Goal: Information Seeking & Learning: Learn about a topic

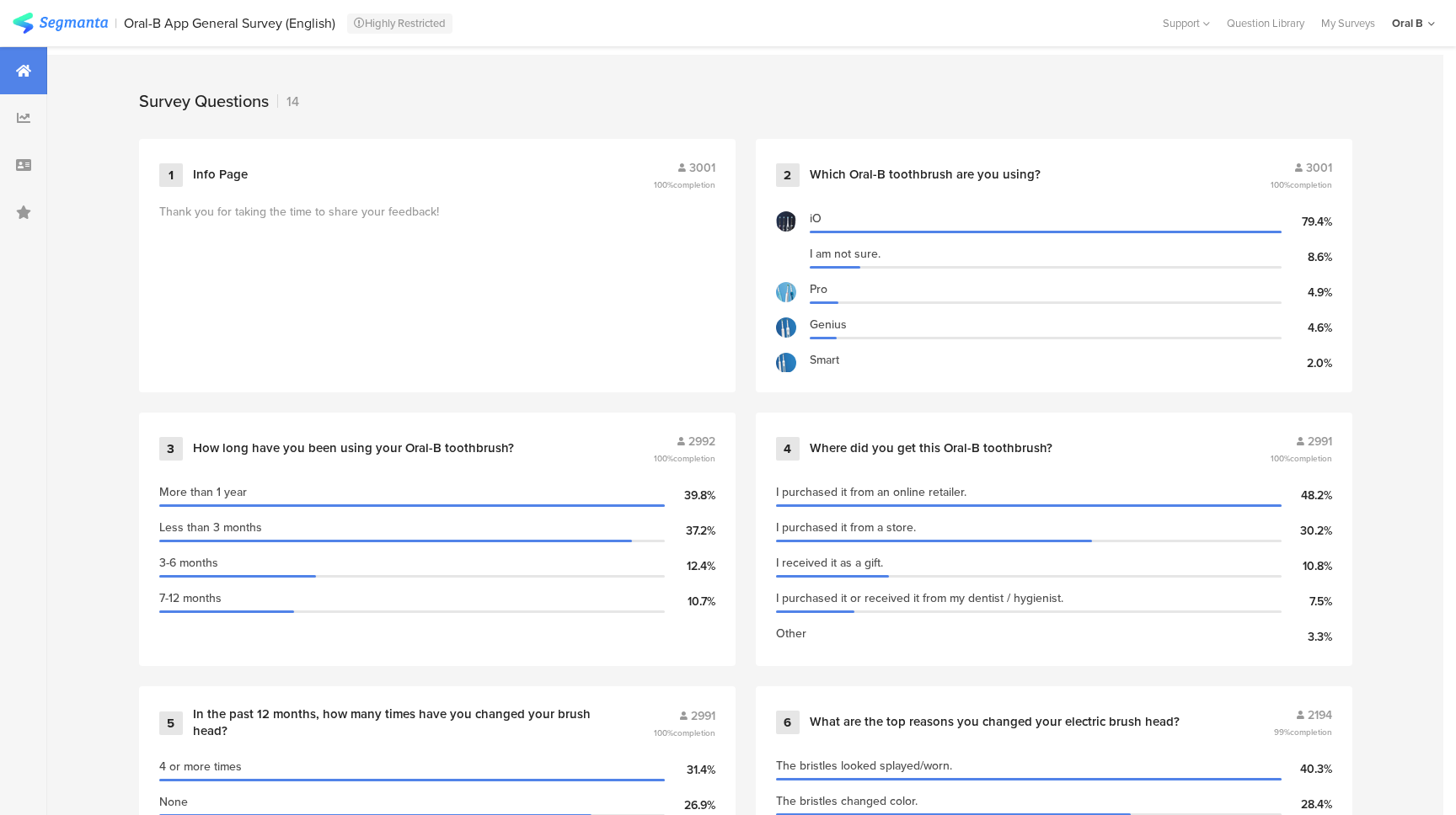
scroll to position [697, 0]
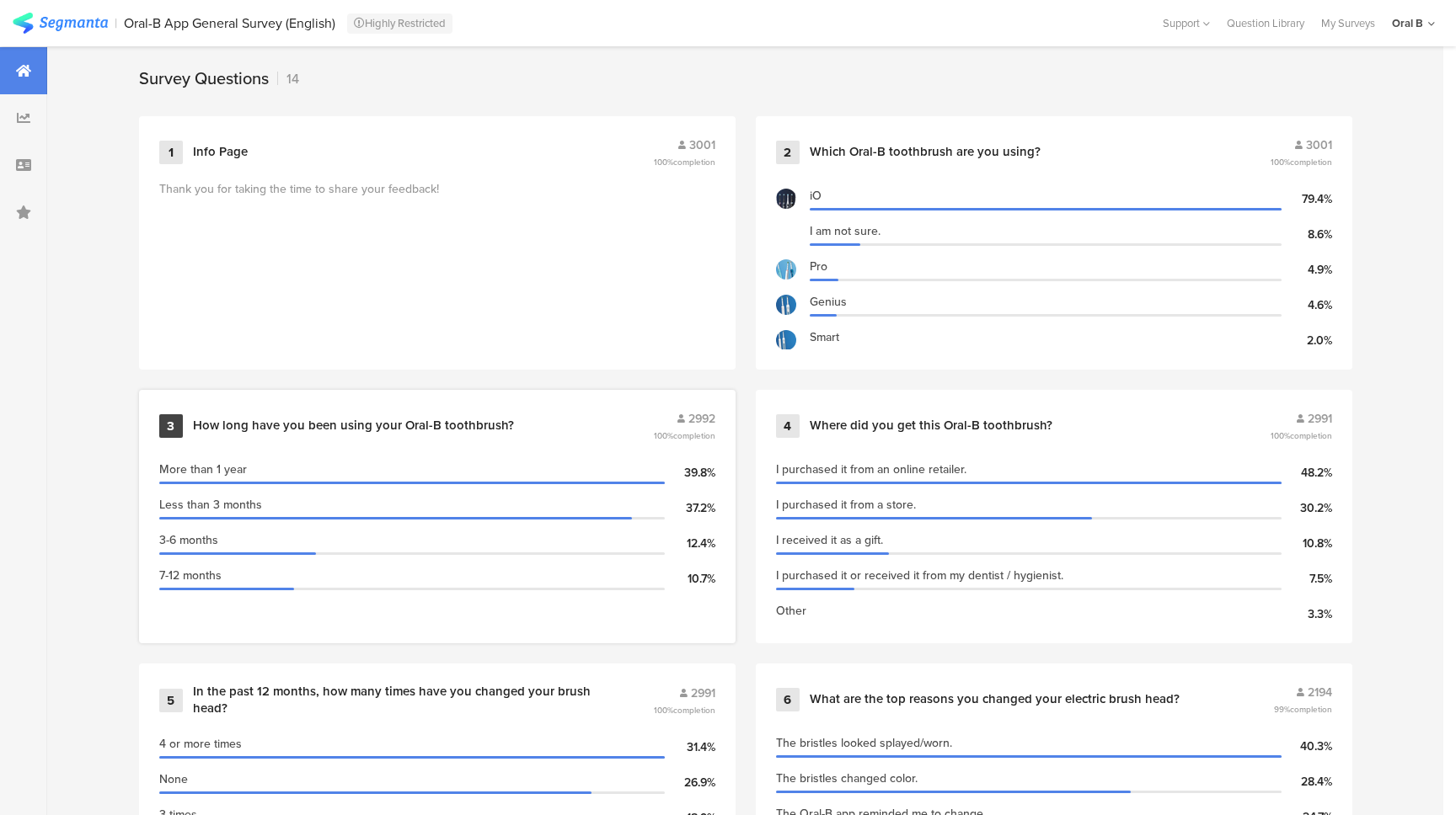
click at [443, 420] on div "How long have you been using your Oral-B toothbrush?" at bounding box center [353, 425] width 321 height 16
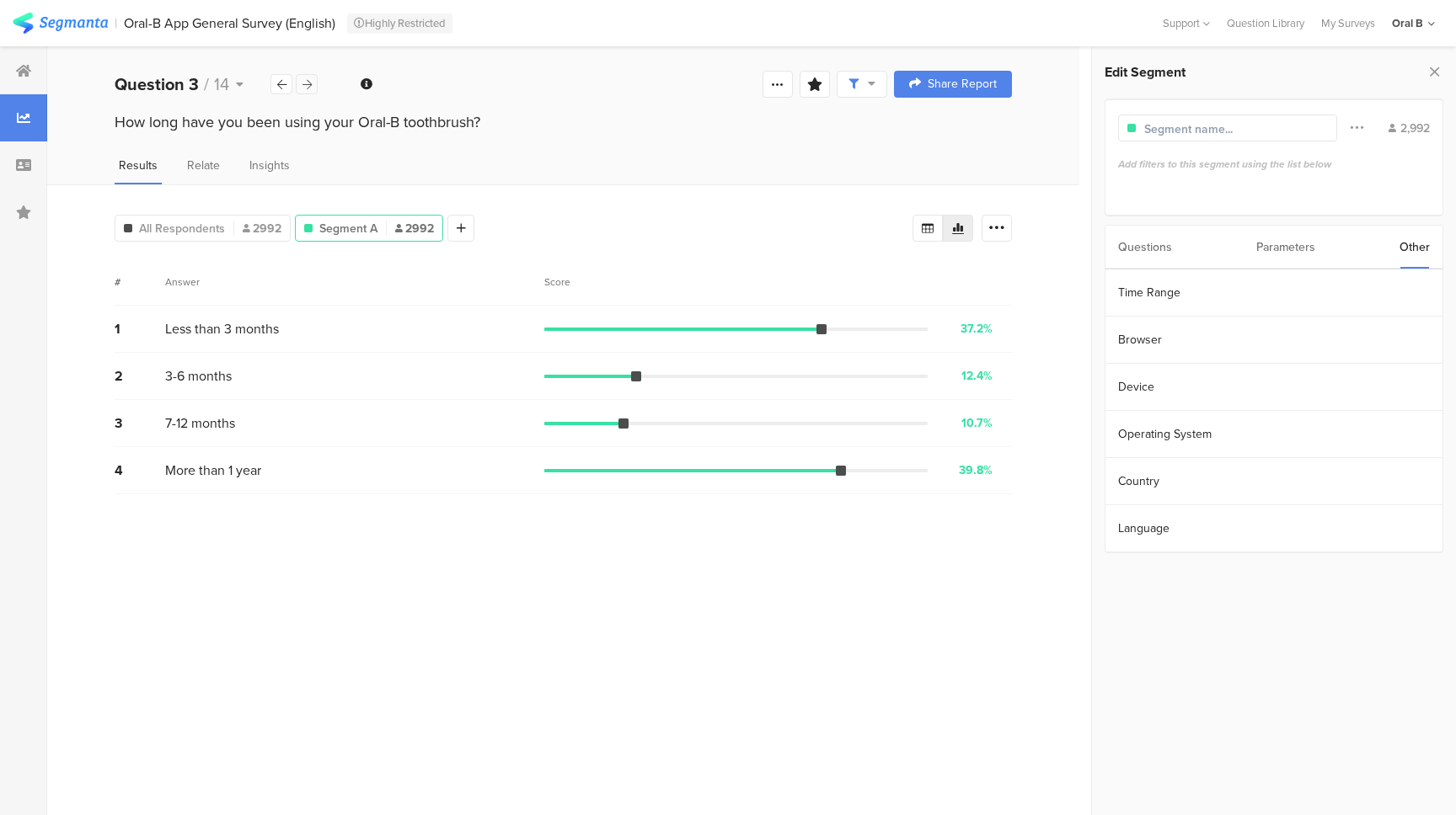
click at [299, 86] on div at bounding box center [306, 83] width 22 height 20
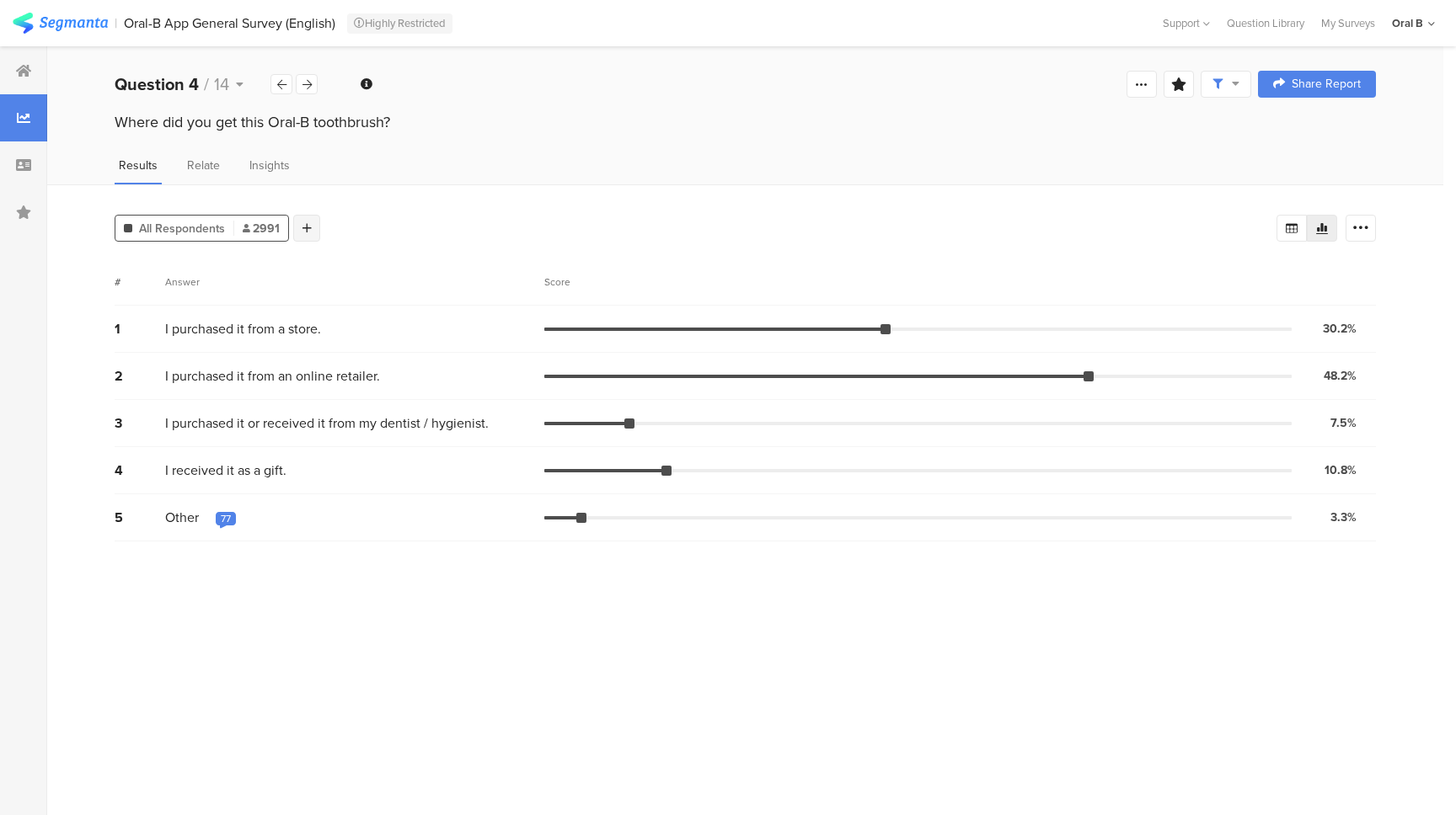
click at [305, 229] on icon at bounding box center [307, 228] width 10 height 12
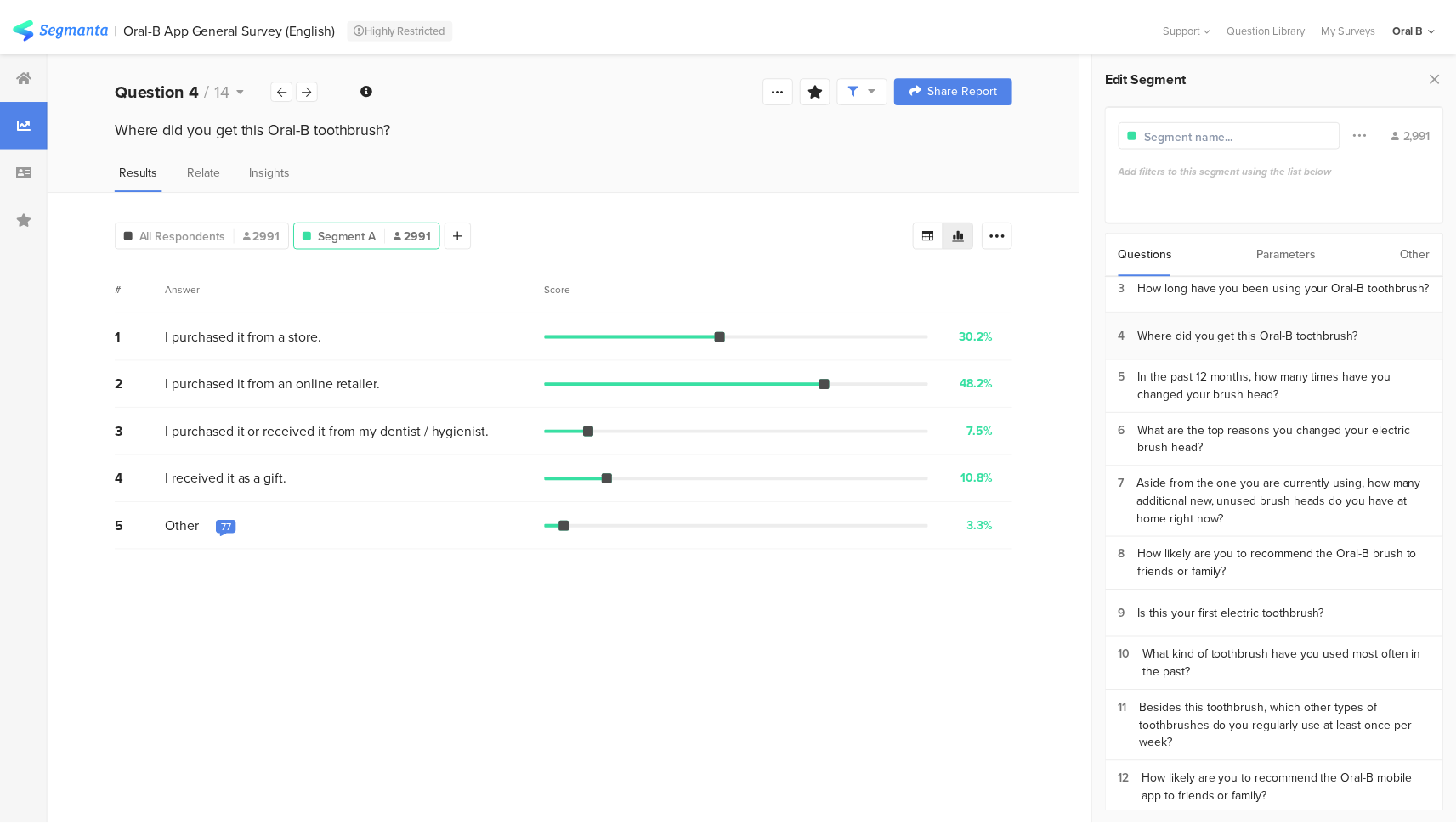
scroll to position [252, 0]
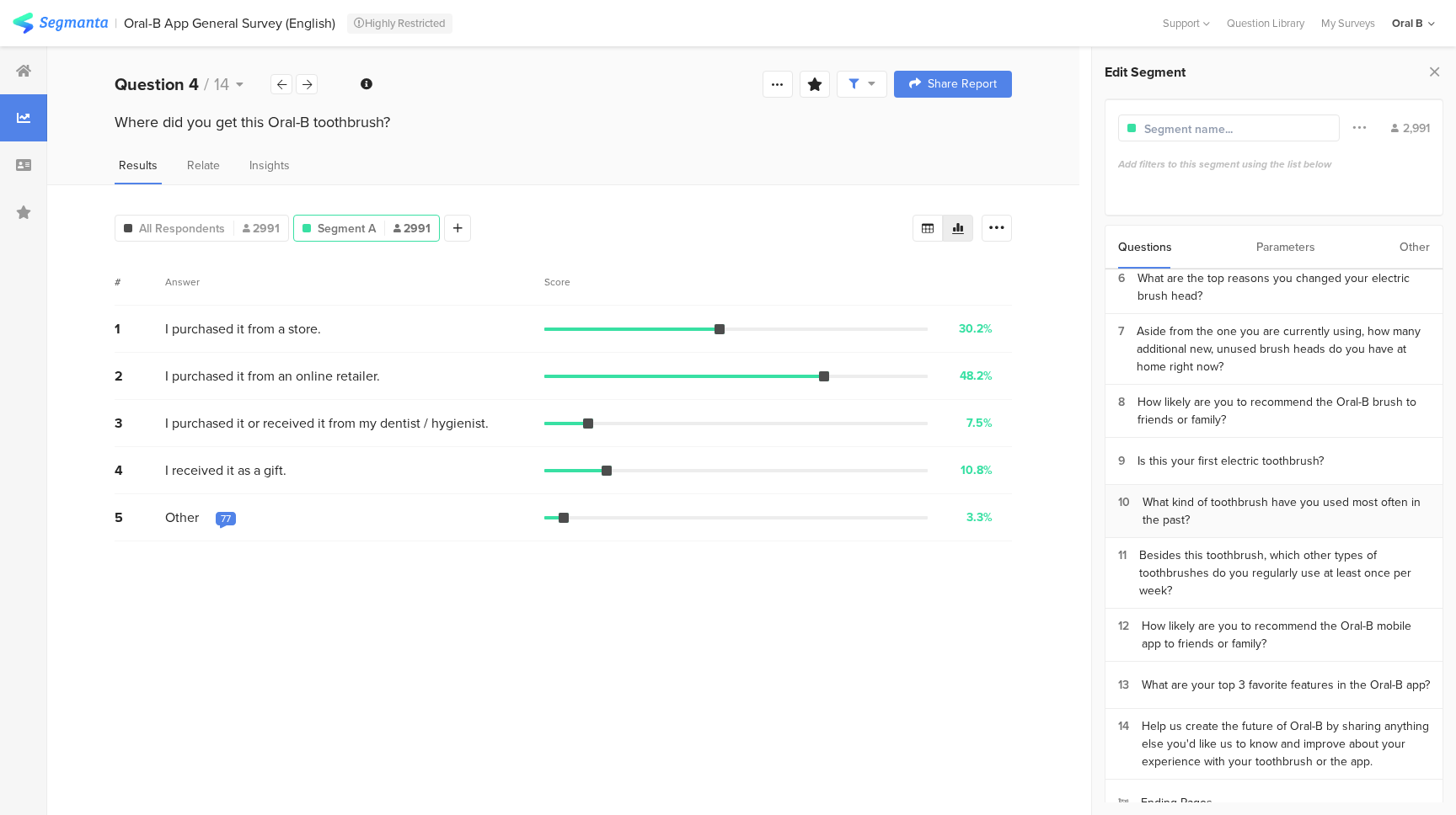
click at [1313, 499] on div "What kind of toothbrush have you used most often in the past?" at bounding box center [1286, 511] width 287 height 36
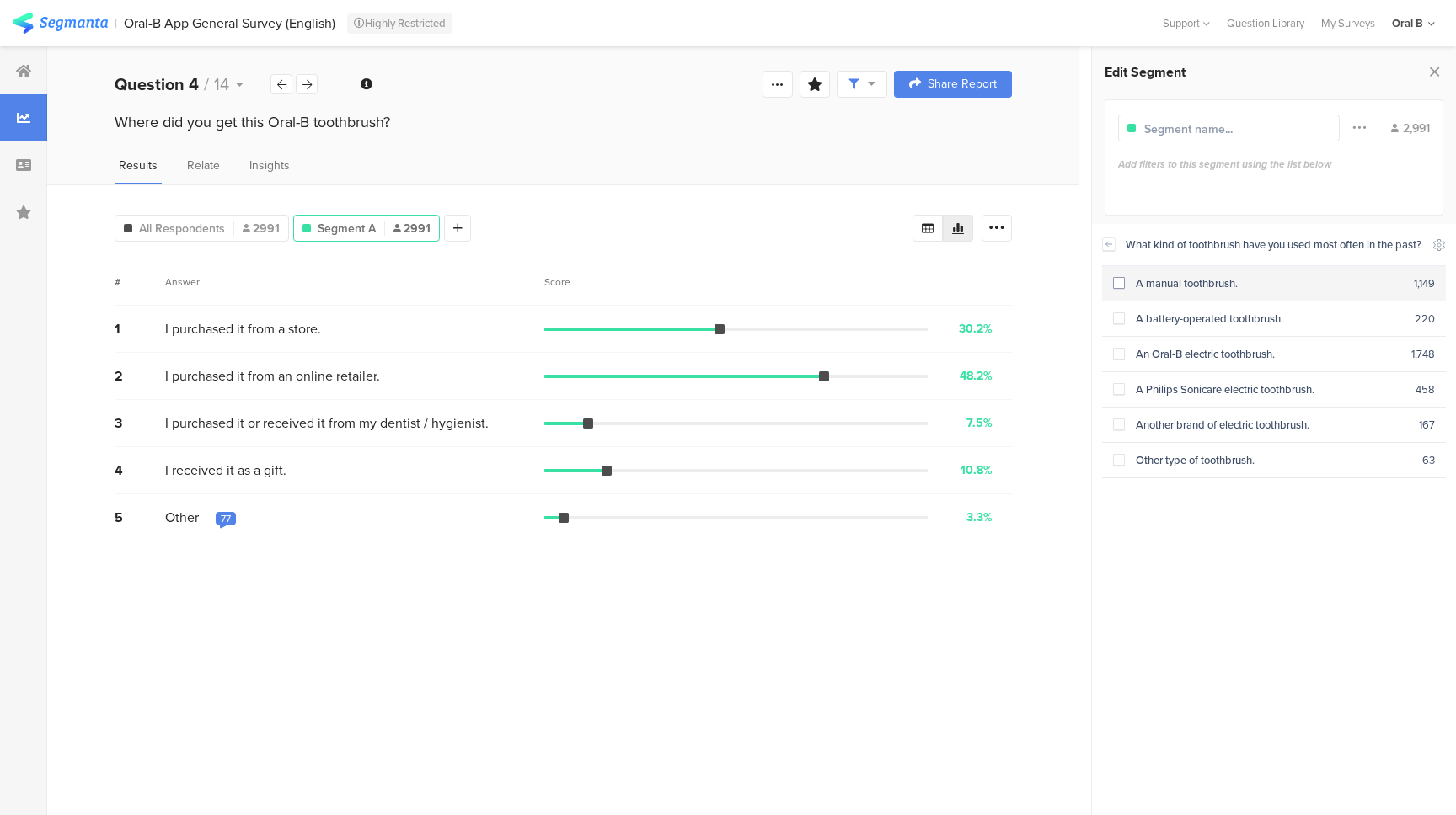
click at [1225, 292] on div "A manual toothbrush." at bounding box center [1269, 283] width 289 height 16
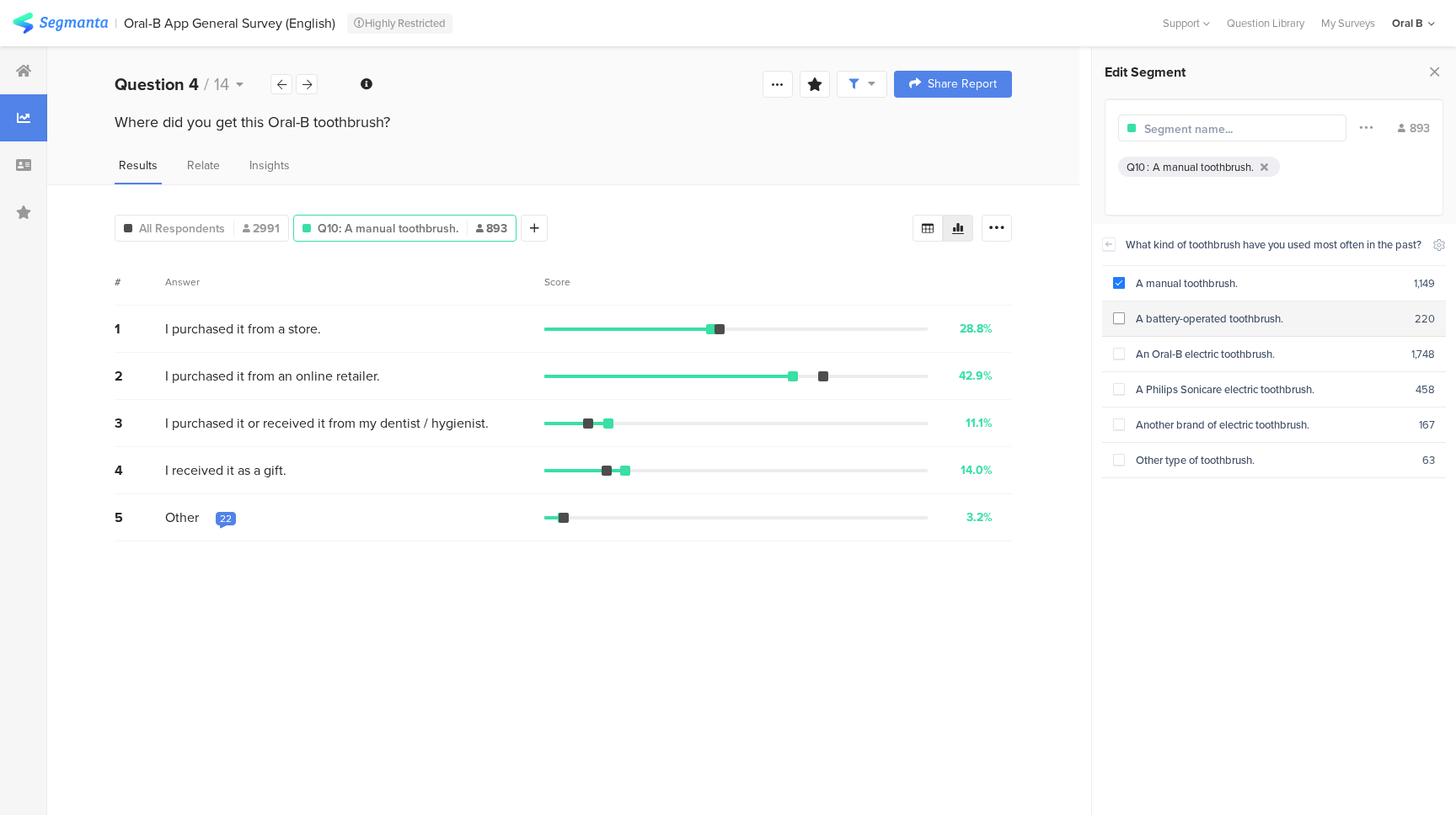
click at [1117, 325] on span at bounding box center [1119, 318] width 12 height 12
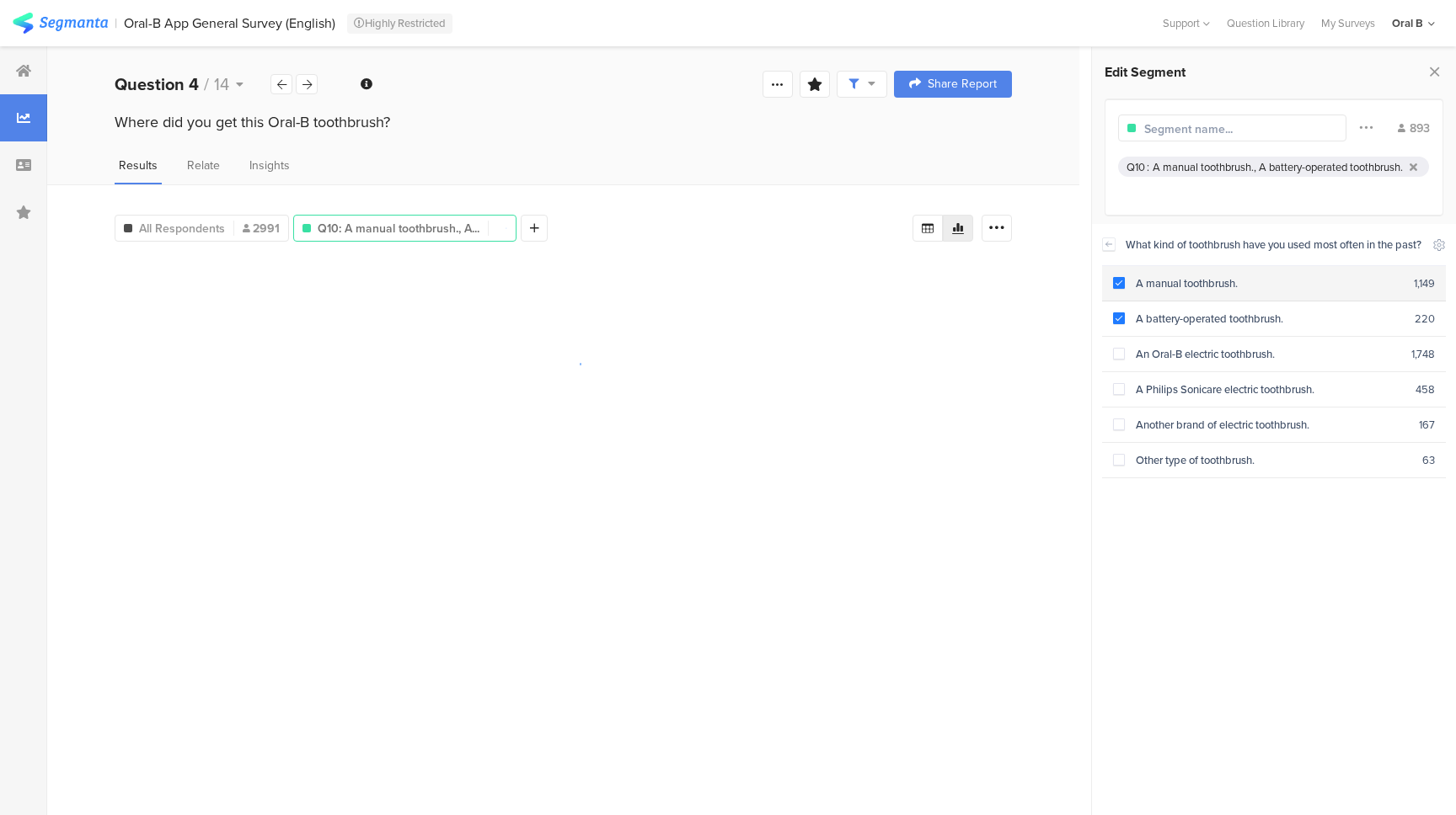
click at [1118, 289] on span at bounding box center [1119, 283] width 12 height 12
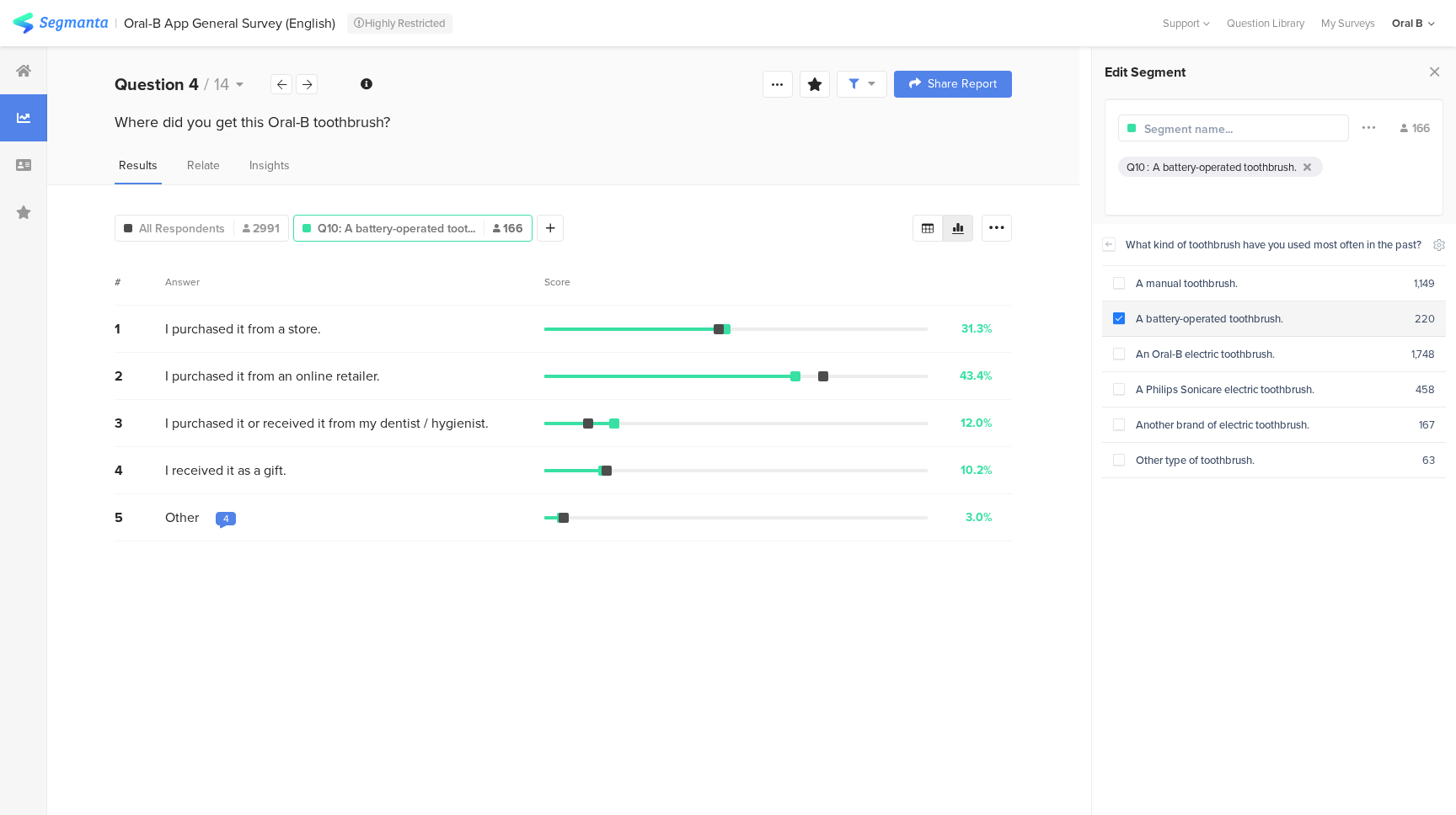
click at [1123, 325] on span at bounding box center [1119, 318] width 12 height 12
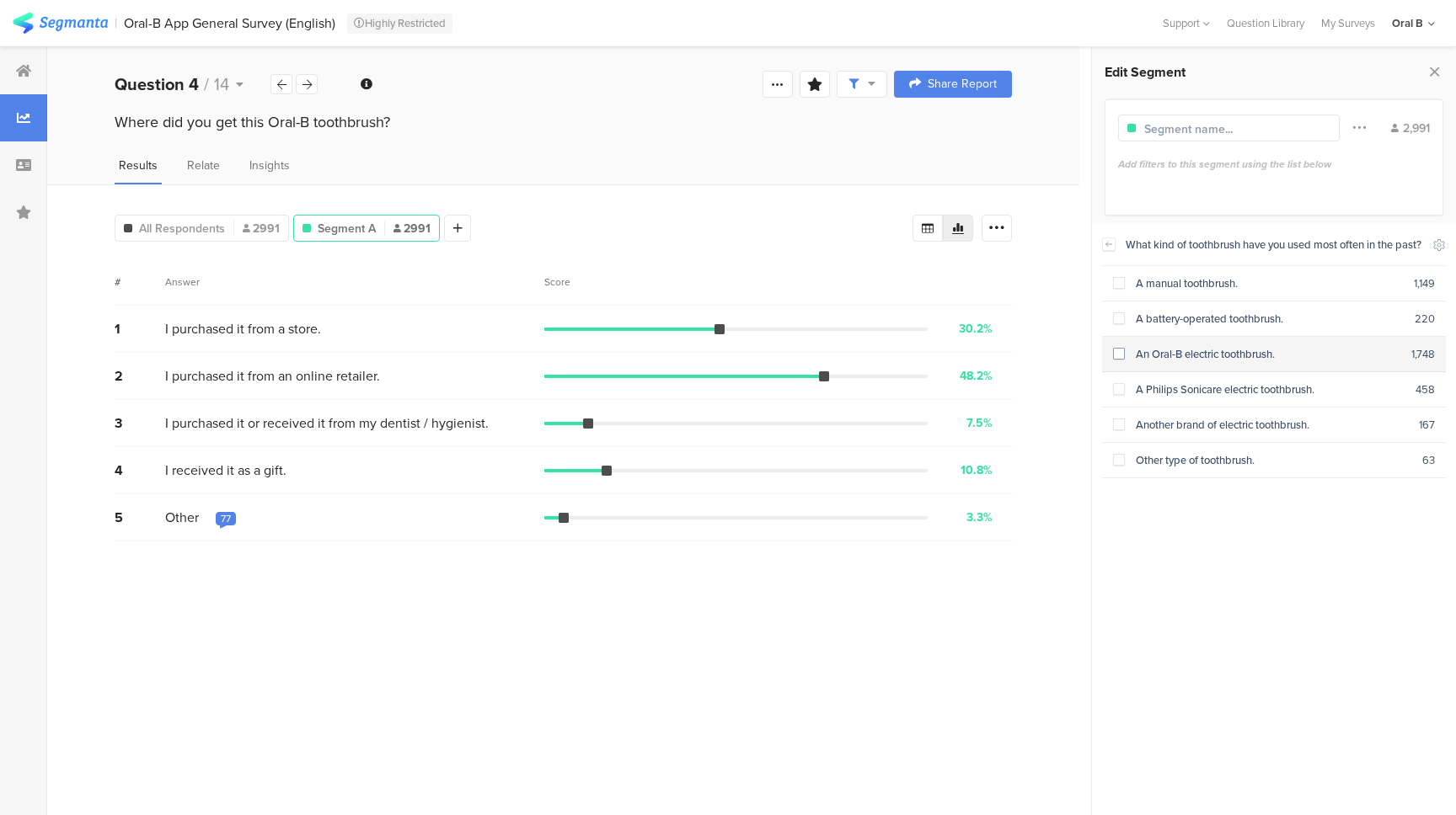
click at [1117, 360] on span at bounding box center [1119, 354] width 12 height 12
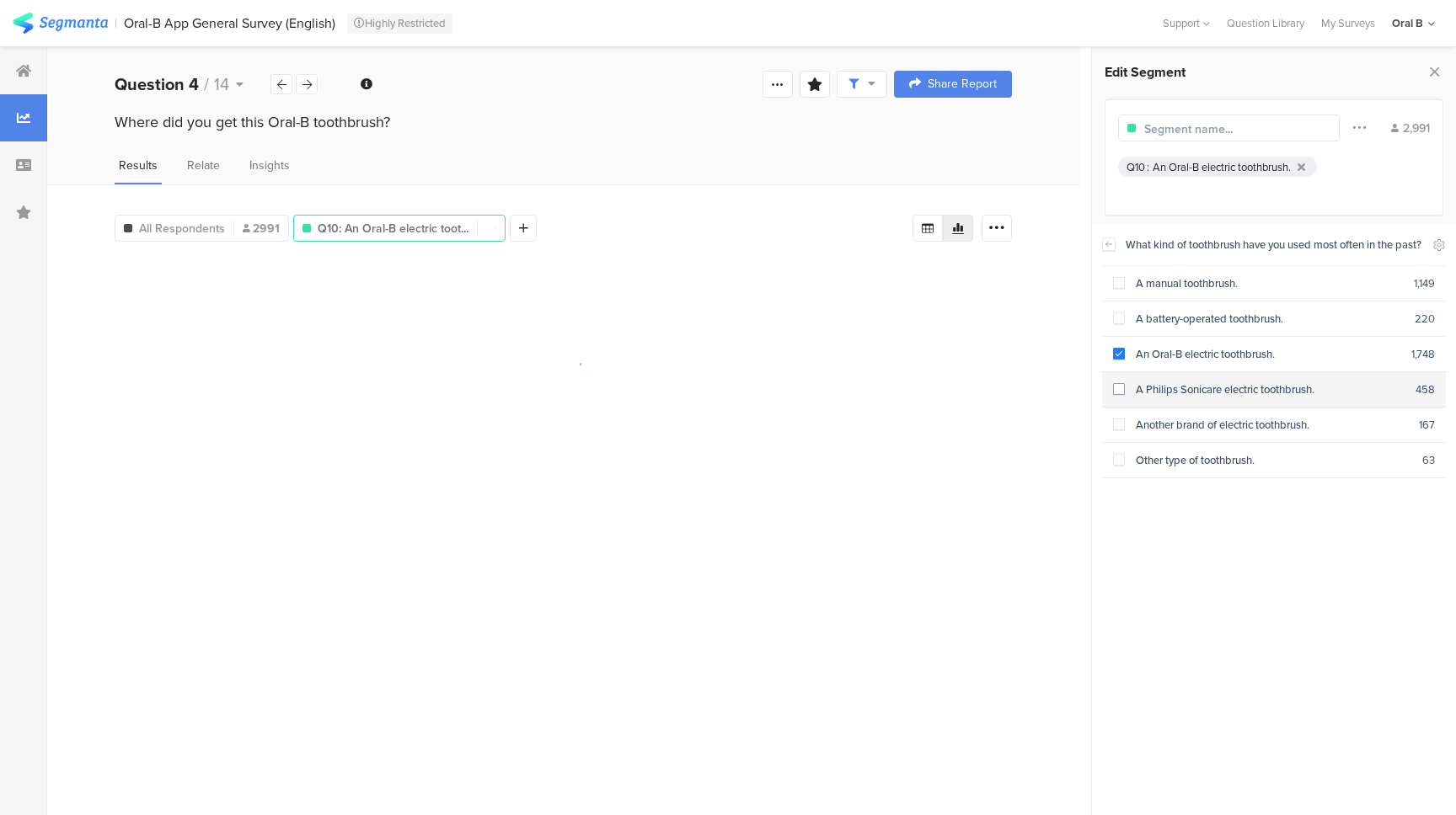
click at [1120, 395] on span at bounding box center [1119, 389] width 12 height 12
click at [1122, 430] on span at bounding box center [1119, 424] width 12 height 12
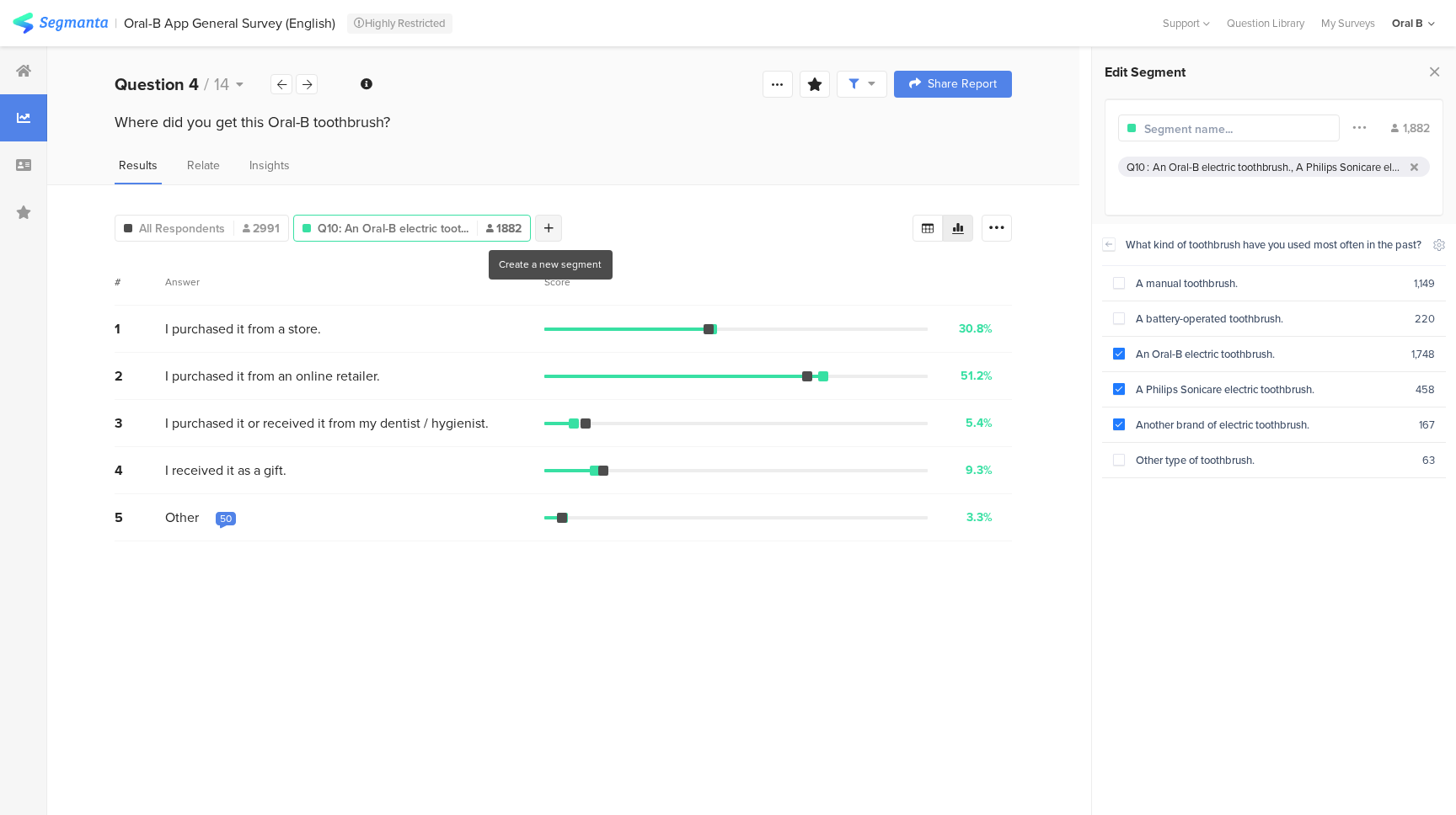
click at [544, 228] on icon at bounding box center [549, 228] width 10 height 12
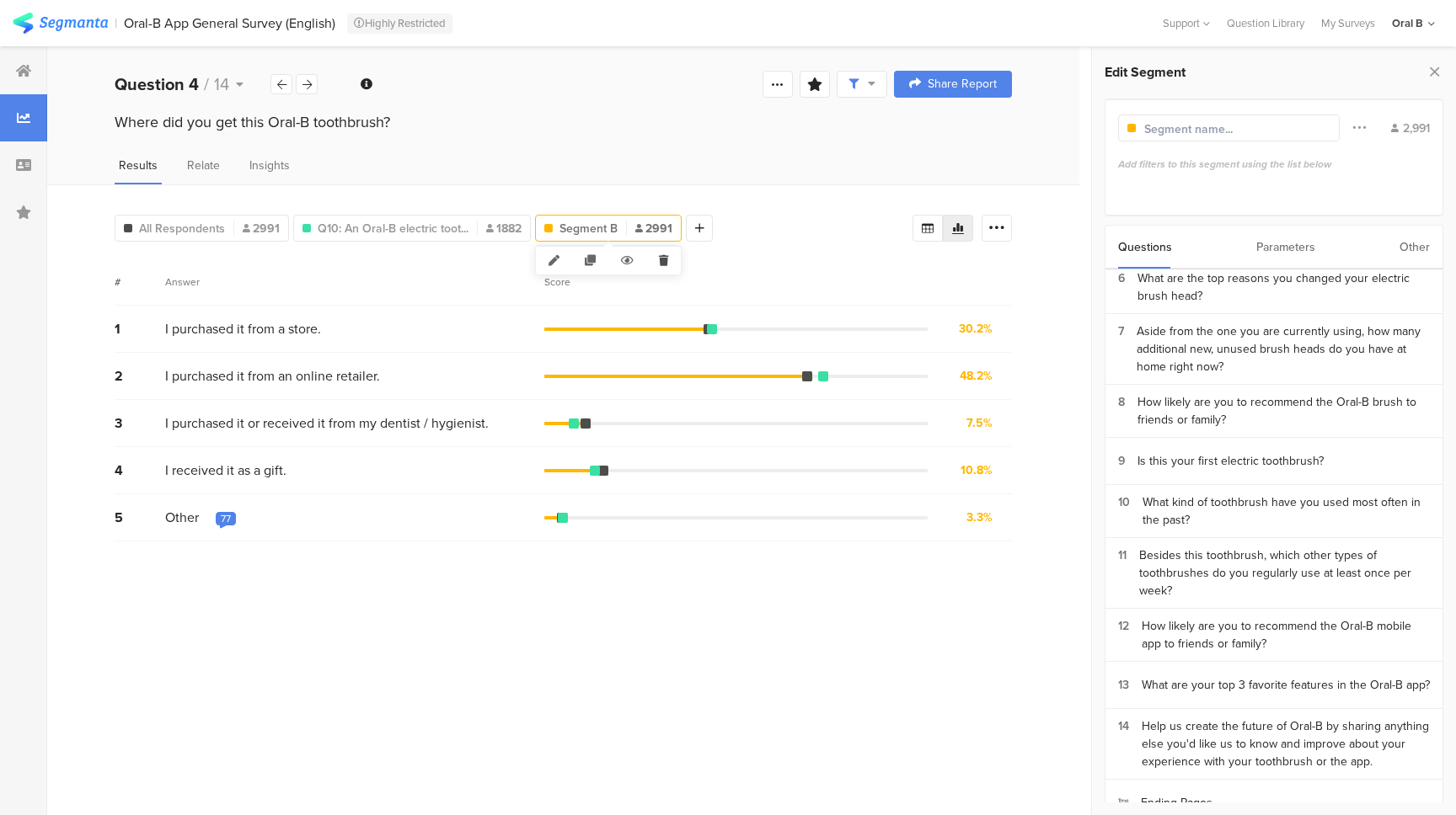
click at [665, 252] on icon at bounding box center [664, 261] width 35 height 28
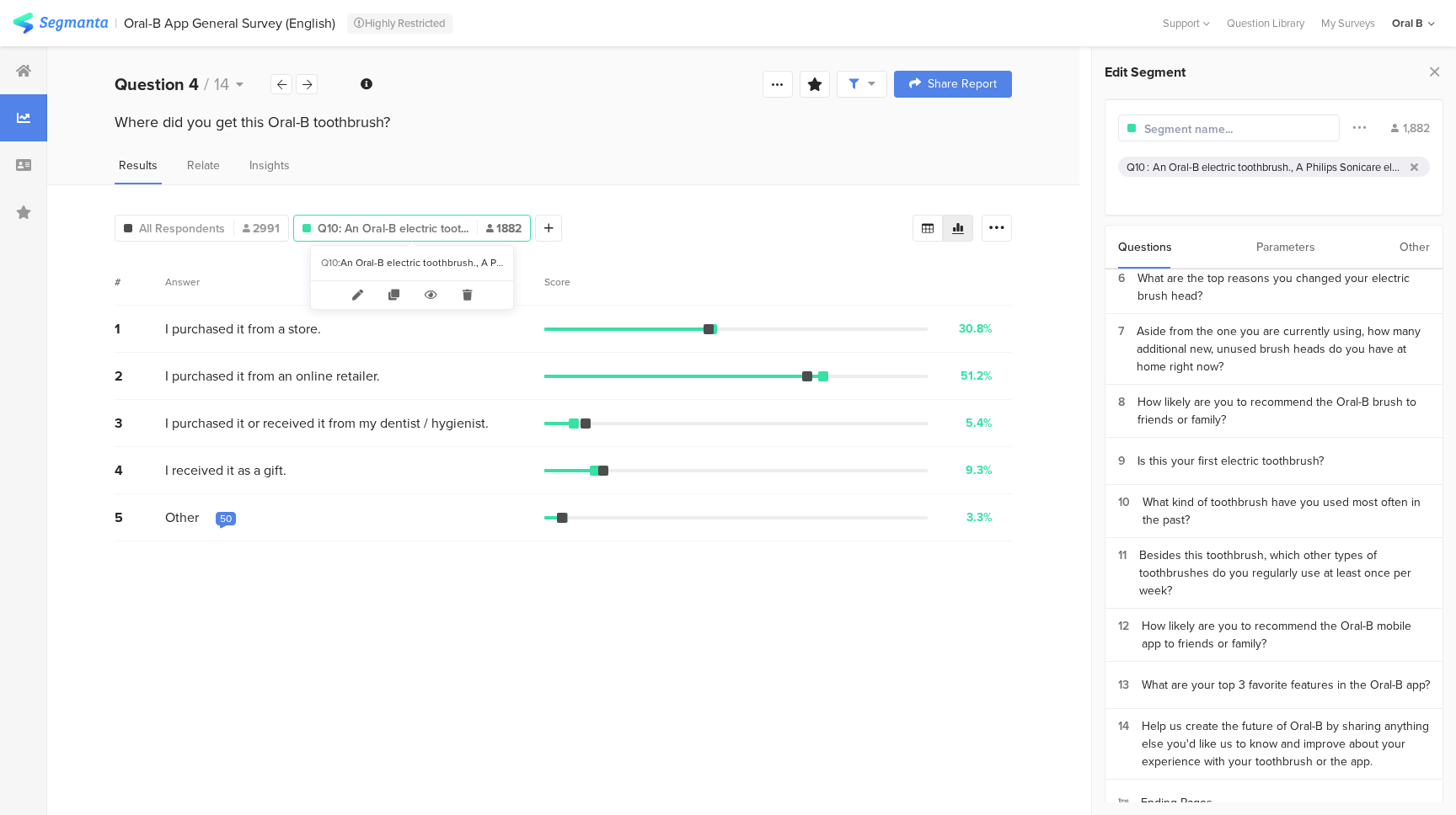
click at [452, 221] on span "Q10: An Oral-B electric toot..." at bounding box center [394, 229] width 151 height 17
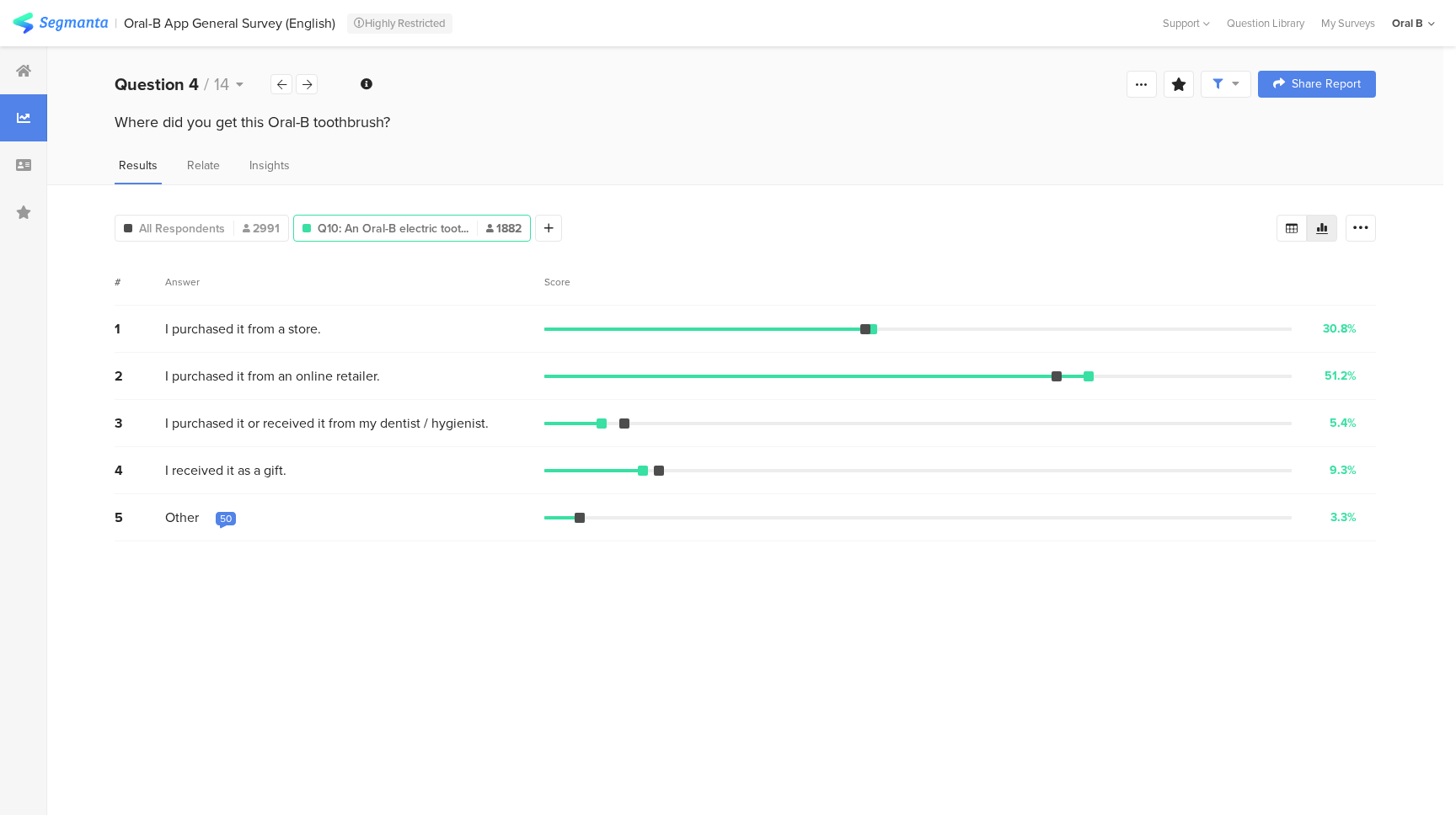
click at [427, 222] on span "Q10: An Oral-B electric toot..." at bounding box center [394, 229] width 151 height 17
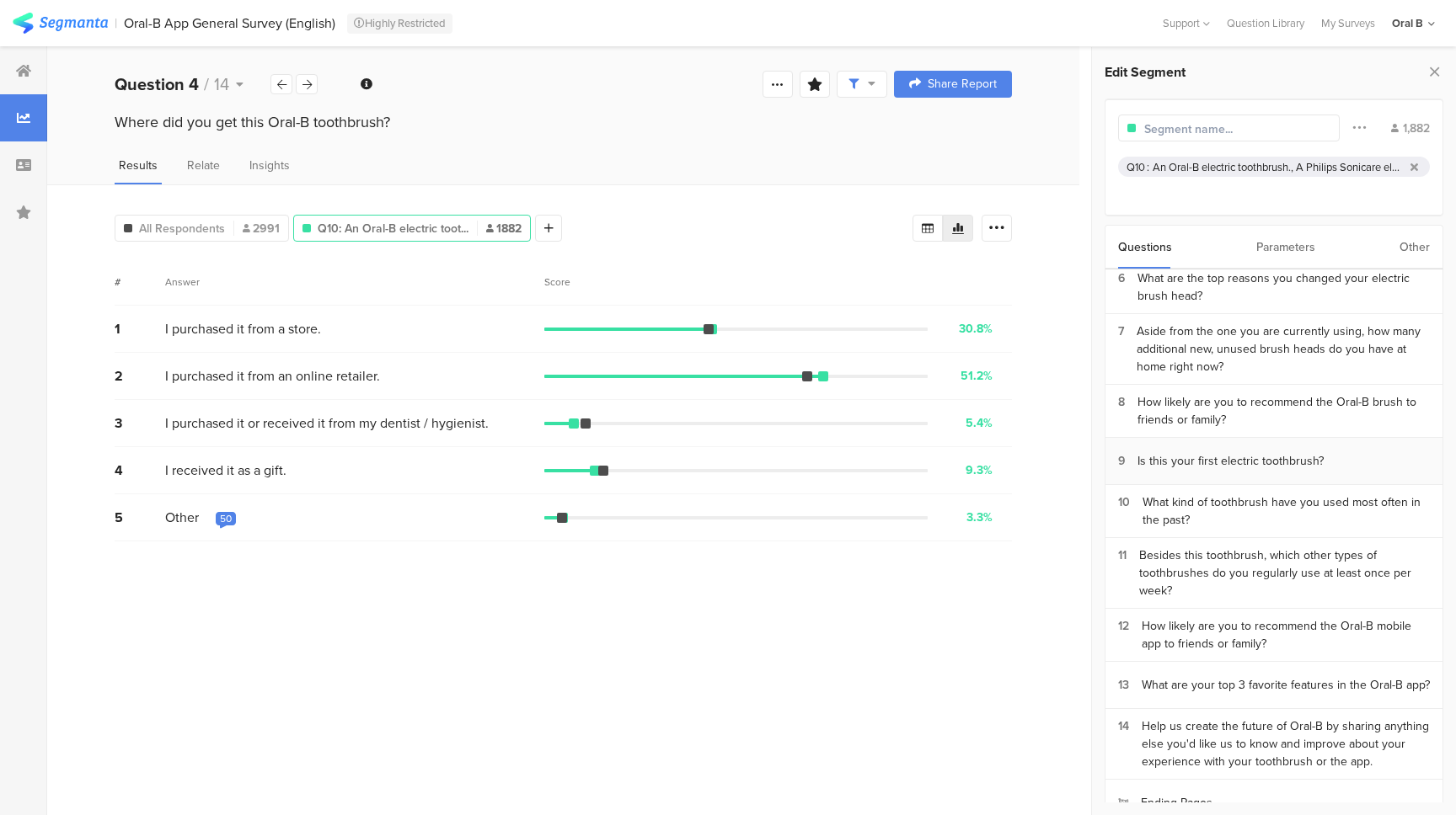
click at [1194, 453] on div "Is this your first electric toothbrush?" at bounding box center [1230, 461] width 186 height 17
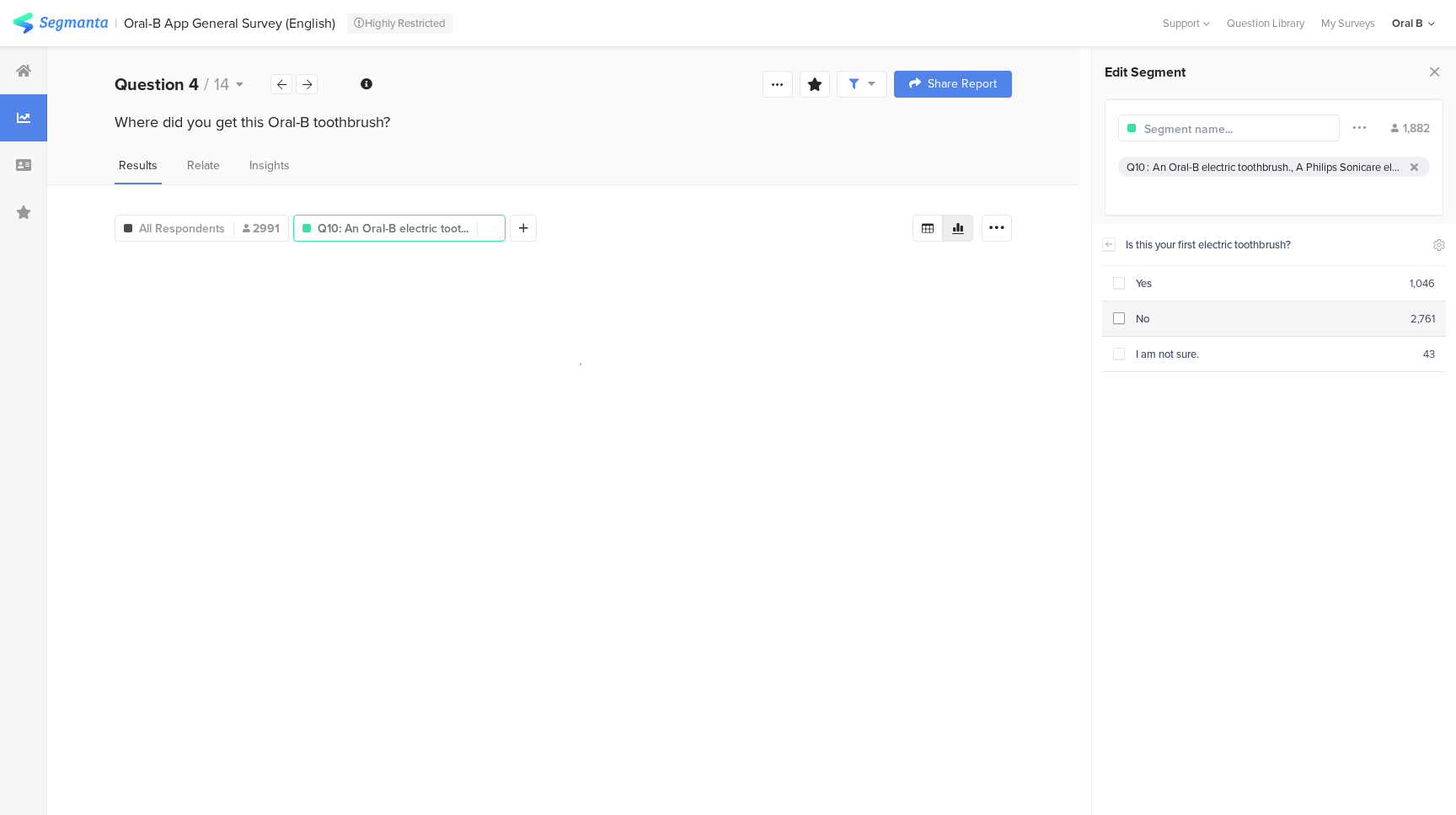
click at [1120, 319] on span at bounding box center [1119, 318] width 12 height 12
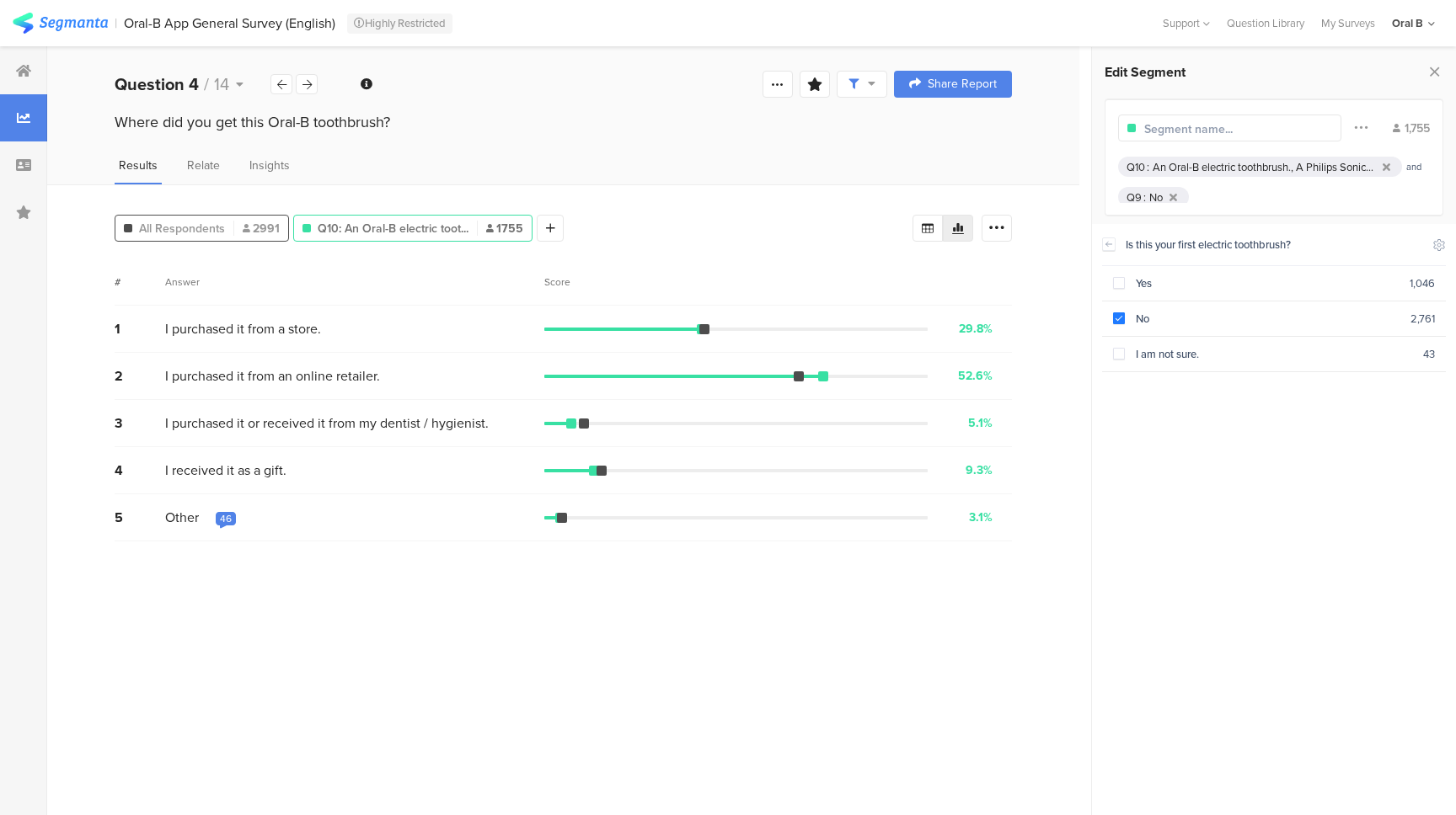
click at [207, 228] on span "All Respondents" at bounding box center [181, 229] width 86 height 17
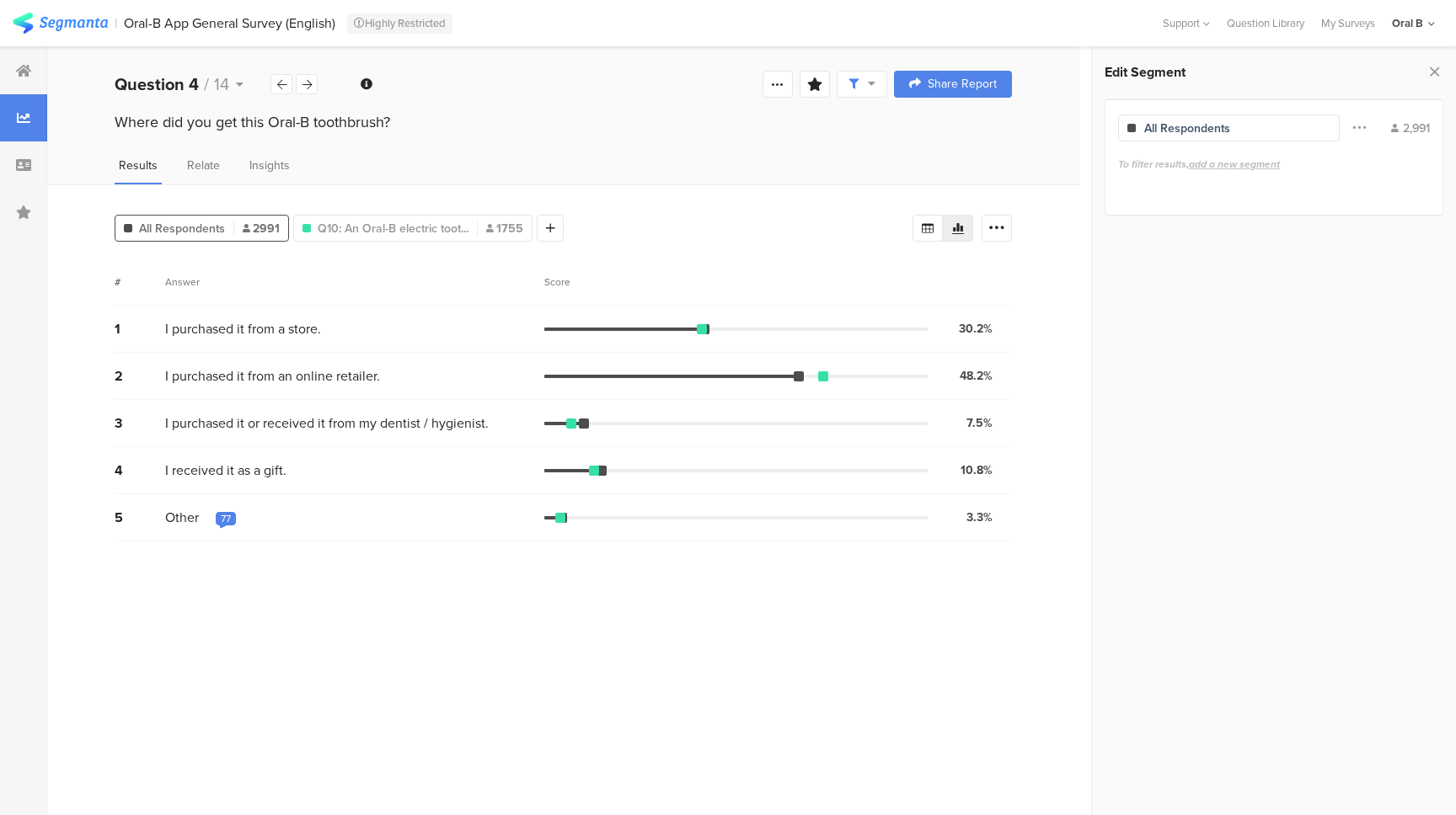
click at [347, 722] on section "# Answer Score 1 I purchased it from a store. 30.2% 903 votes 2 I purchased it …" at bounding box center [563, 530] width 898 height 544
